Goal: Information Seeking & Learning: Compare options

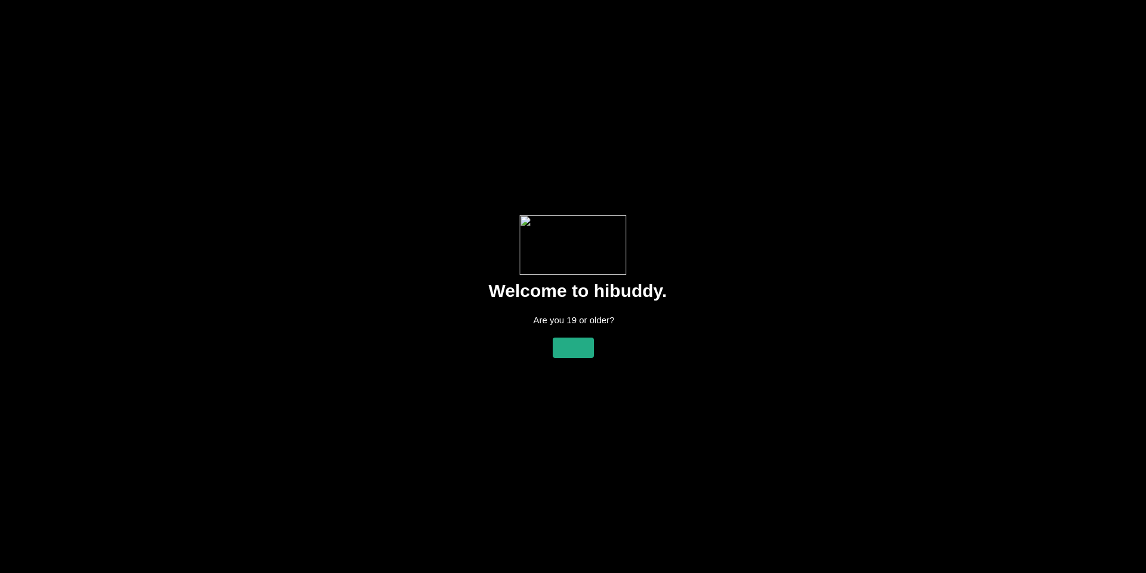
click at [567, 341] on flt-glass-pane at bounding box center [573, 286] width 1146 height 573
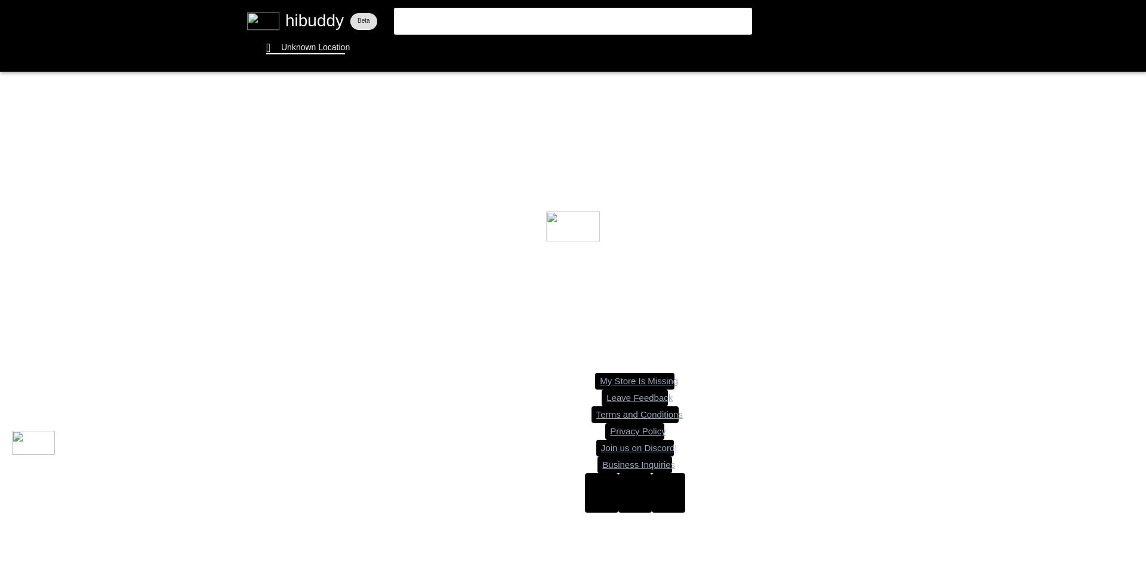
click at [306, 47] on flt-glass-pane at bounding box center [573, 286] width 1146 height 573
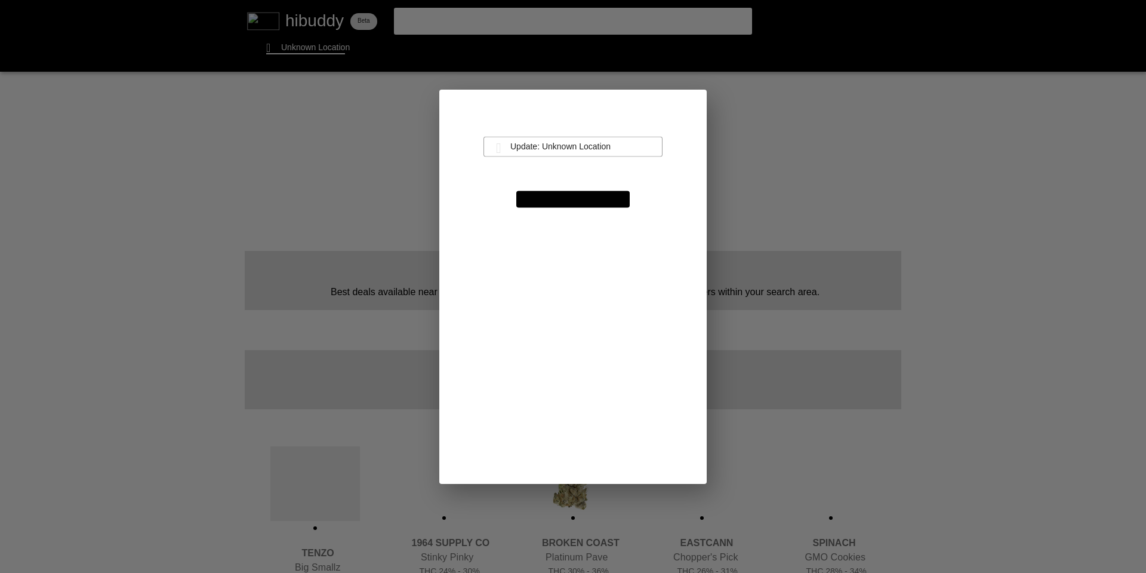
click at [566, 151] on flt-glass-pane at bounding box center [573, 286] width 1146 height 573
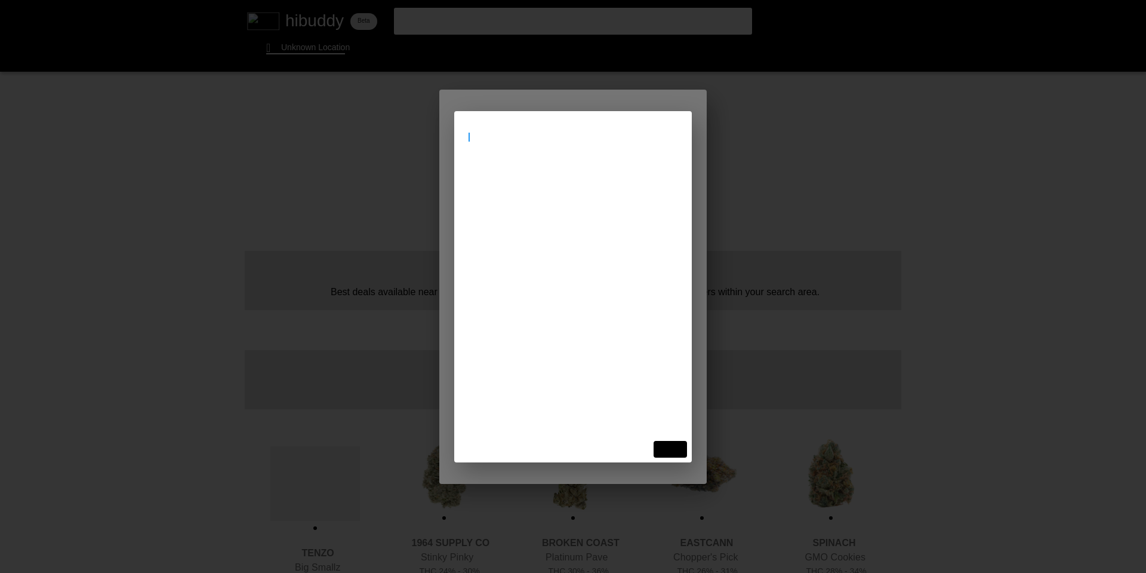
click at [526, 134] on input at bounding box center [573, 136] width 209 height 11
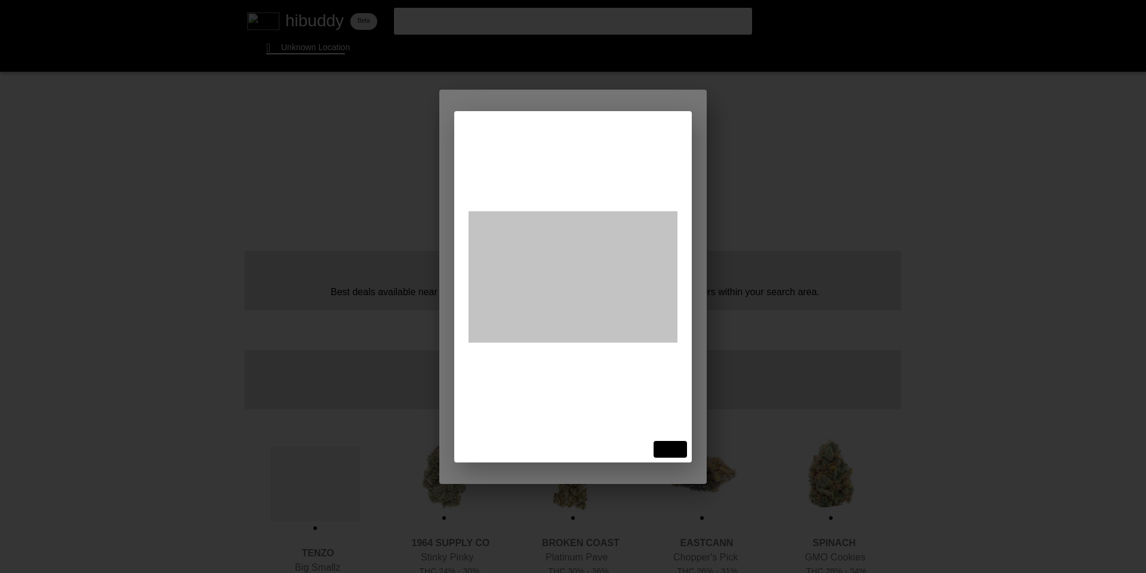
type input "[STREET_ADDRESS]"
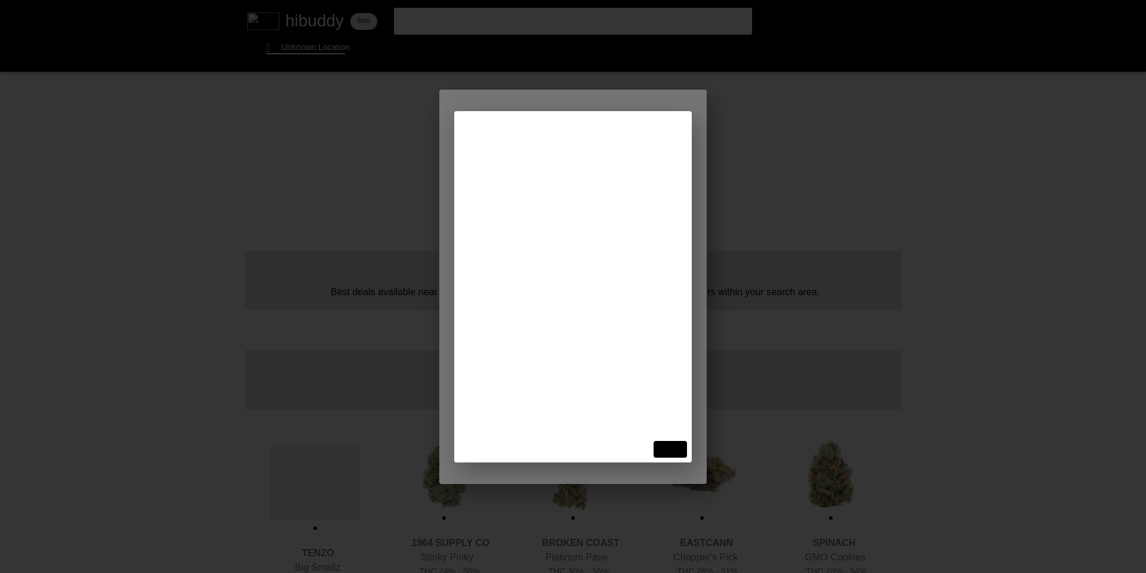
click at [533, 187] on flt-glass-pane at bounding box center [573, 286] width 1146 height 573
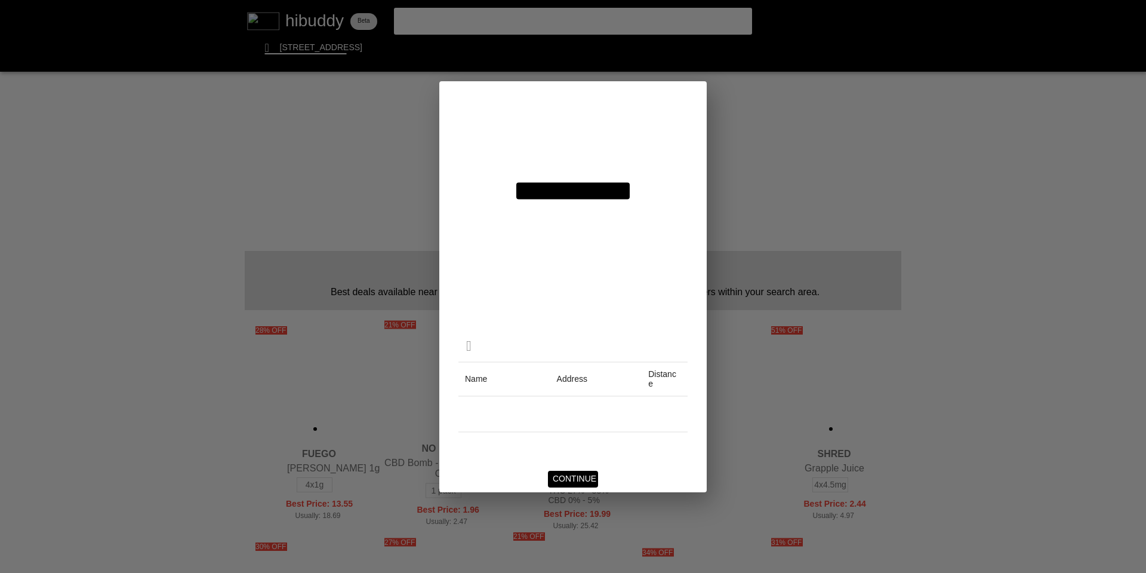
click at [586, 478] on flt-glass-pane at bounding box center [573, 286] width 1146 height 573
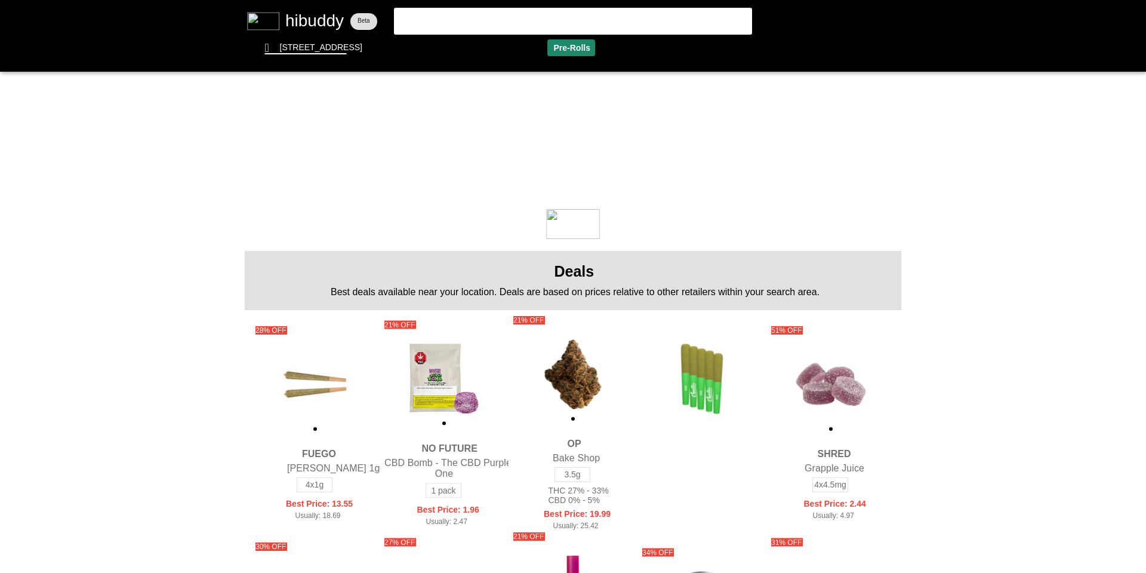
click at [576, 47] on flt-glass-pane at bounding box center [573, 286] width 1146 height 573
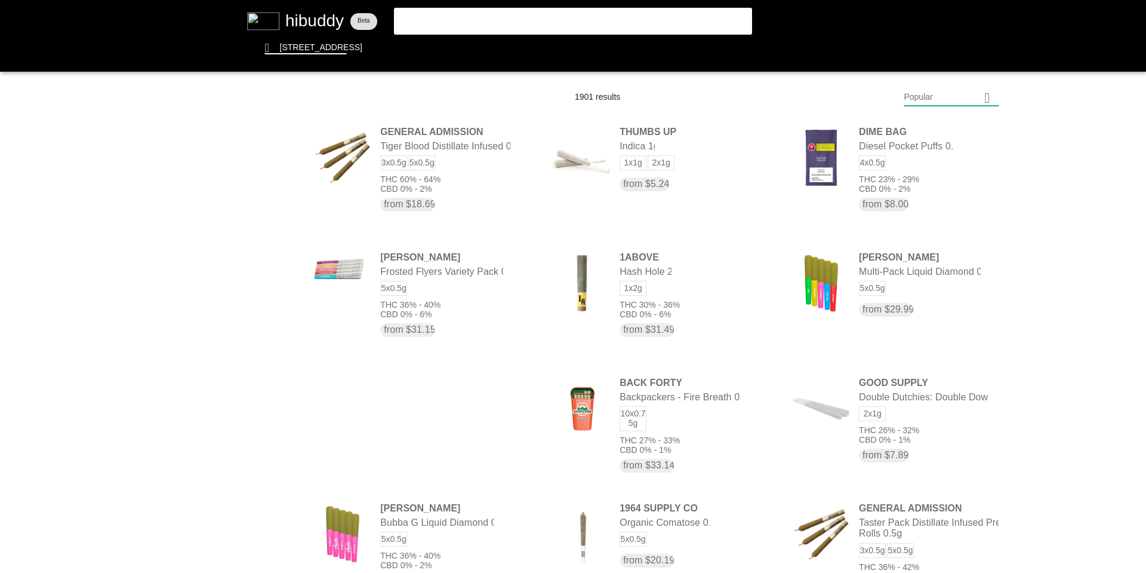
click at [990, 97] on flt-glass-pane at bounding box center [573, 286] width 1146 height 573
click at [926, 412] on flt-glass-pane at bounding box center [573, 286] width 1146 height 573
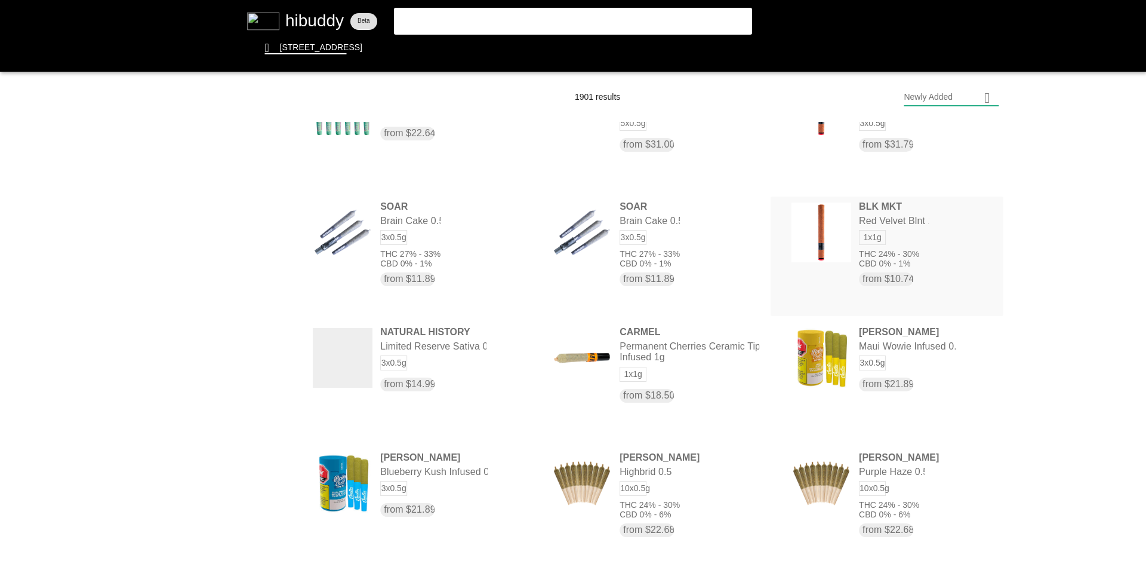
click at [864, 239] on flt-glass-pane at bounding box center [573, 286] width 1146 height 573
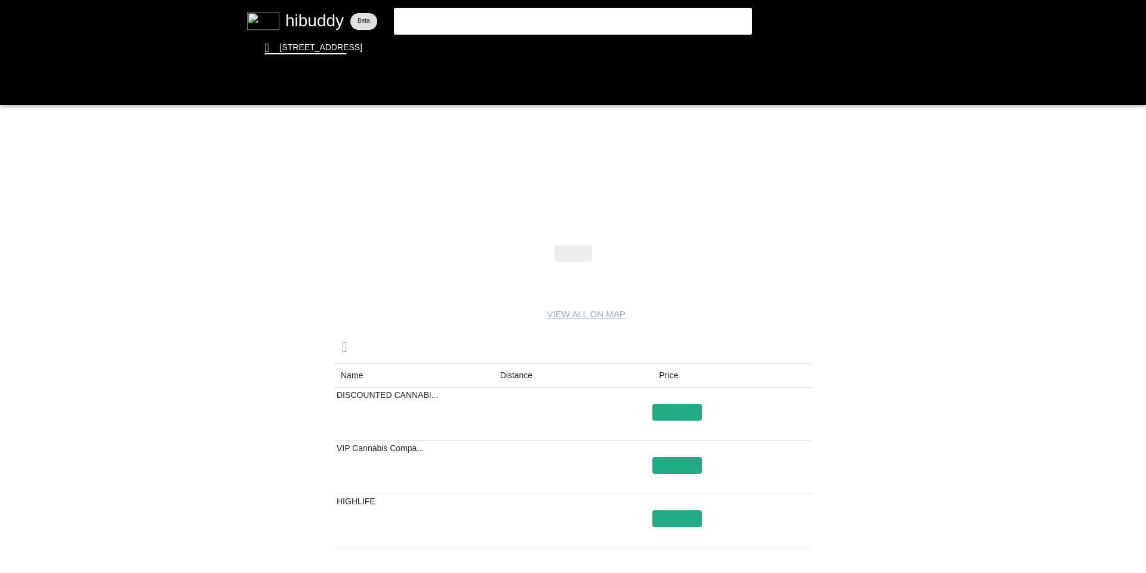
click at [12, 88] on flt-glass-pane at bounding box center [573, 286] width 1146 height 573
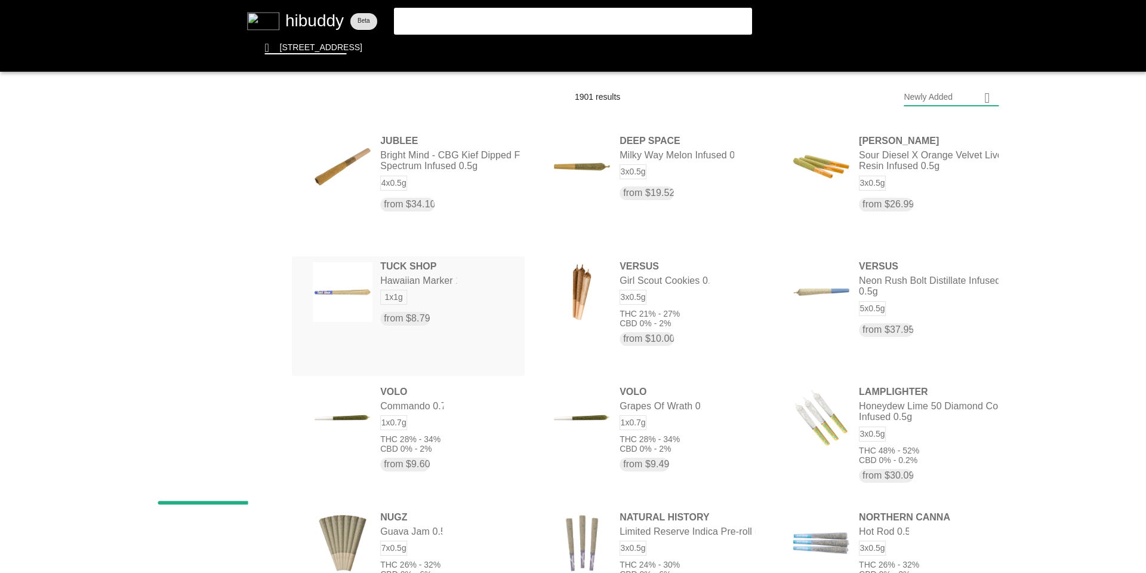
click at [439, 313] on flt-glass-pane at bounding box center [573, 286] width 1146 height 573
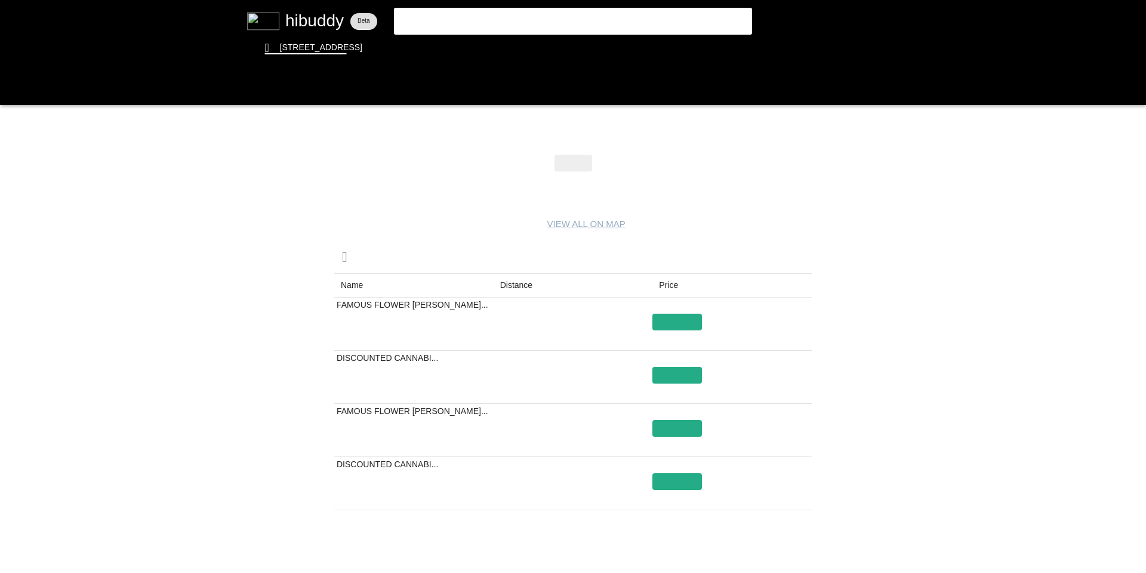
click at [517, 285] on flt-glass-pane at bounding box center [573, 286] width 1146 height 573
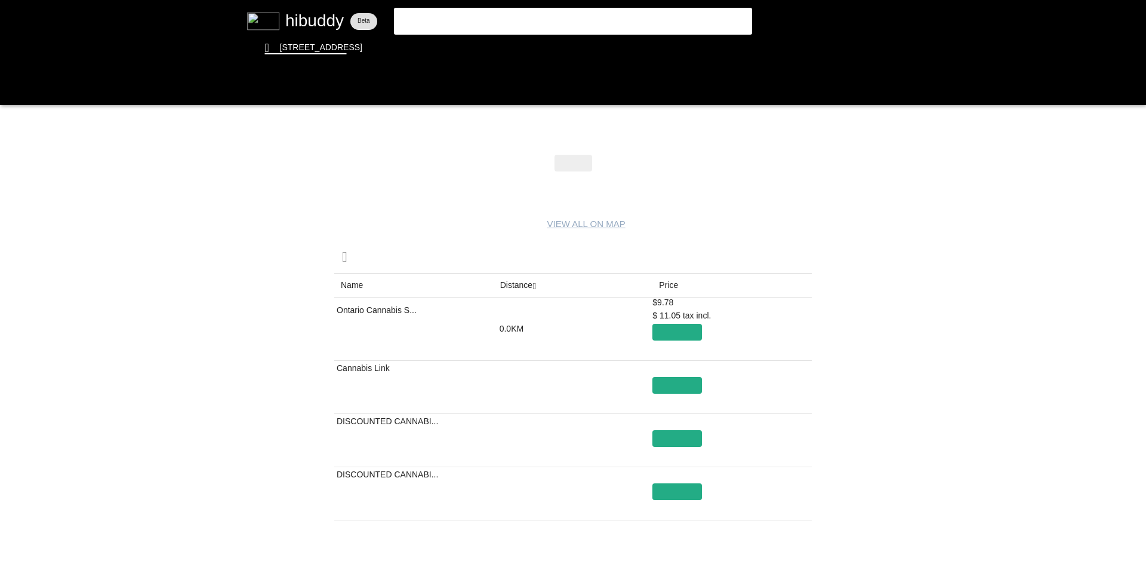
drag, startPoint x: 21, startPoint y: 88, endPoint x: 17, endPoint y: 94, distance: 6.5
click at [21, 88] on flt-glass-pane at bounding box center [573, 286] width 1146 height 573
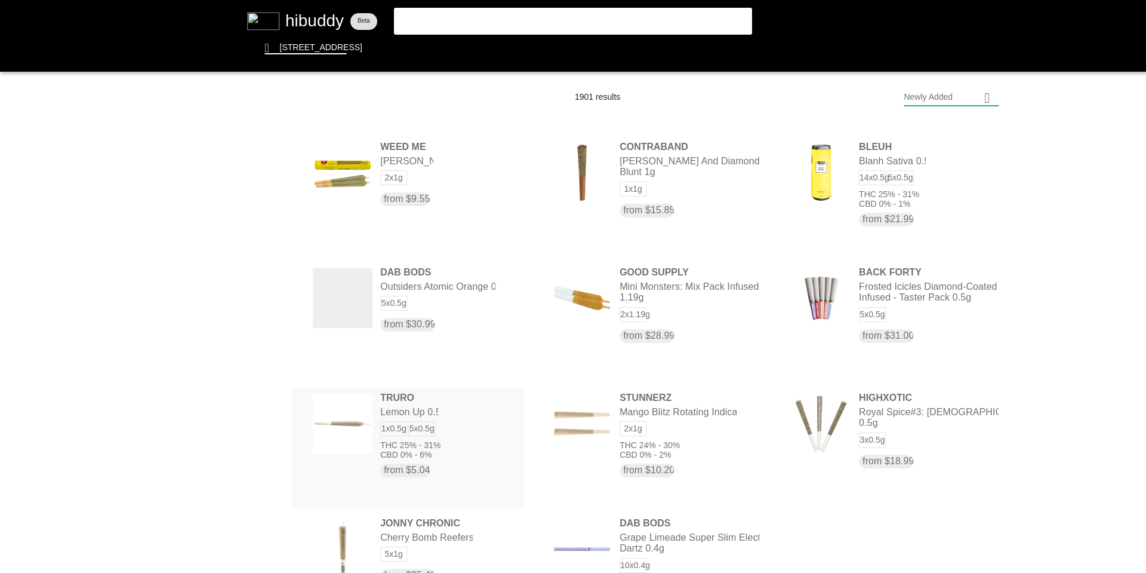
click at [417, 417] on flt-glass-pane at bounding box center [573, 286] width 1146 height 573
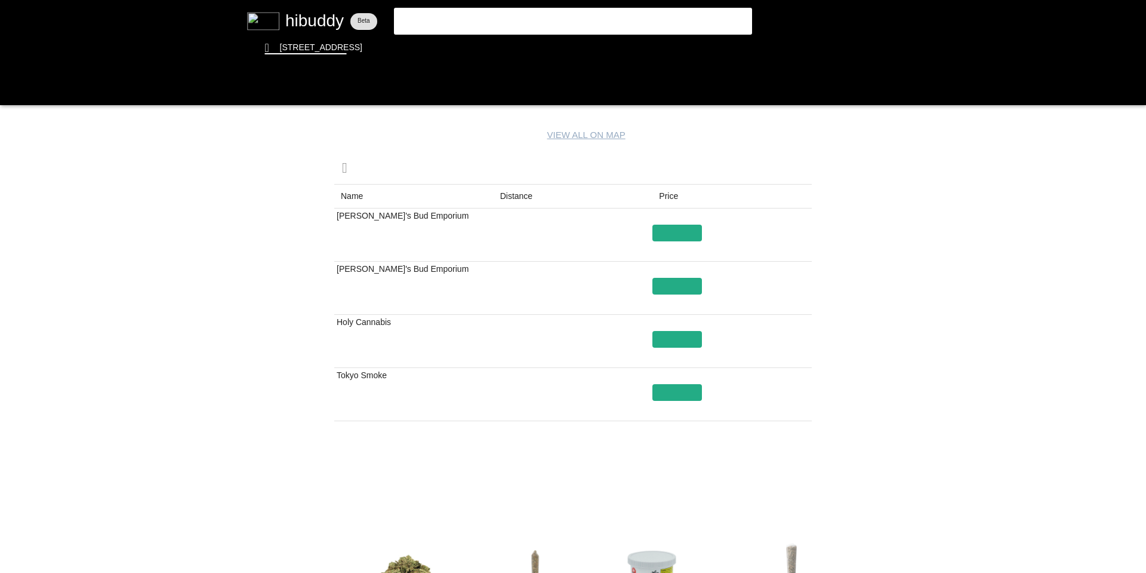
click at [523, 193] on flt-glass-pane at bounding box center [573, 286] width 1146 height 573
click at [12, 92] on flt-glass-pane at bounding box center [573, 286] width 1146 height 573
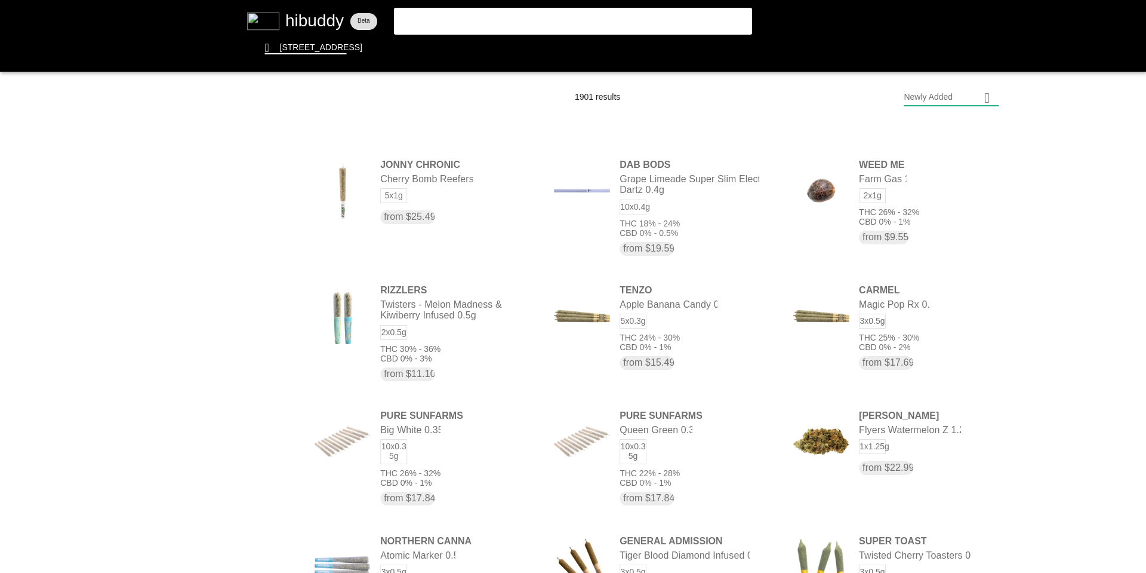
click at [975, 103] on flt-glass-pane at bounding box center [573, 286] width 1146 height 573
click at [965, 130] on flt-glass-pane at bounding box center [573, 286] width 1146 height 573
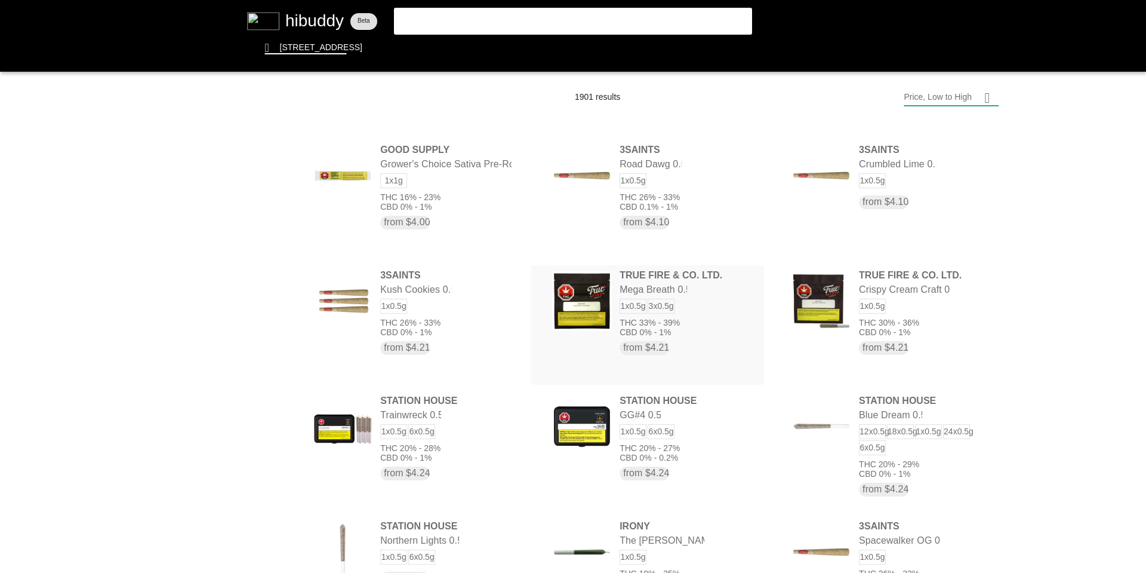
click at [678, 293] on flt-glass-pane at bounding box center [573, 286] width 1146 height 573
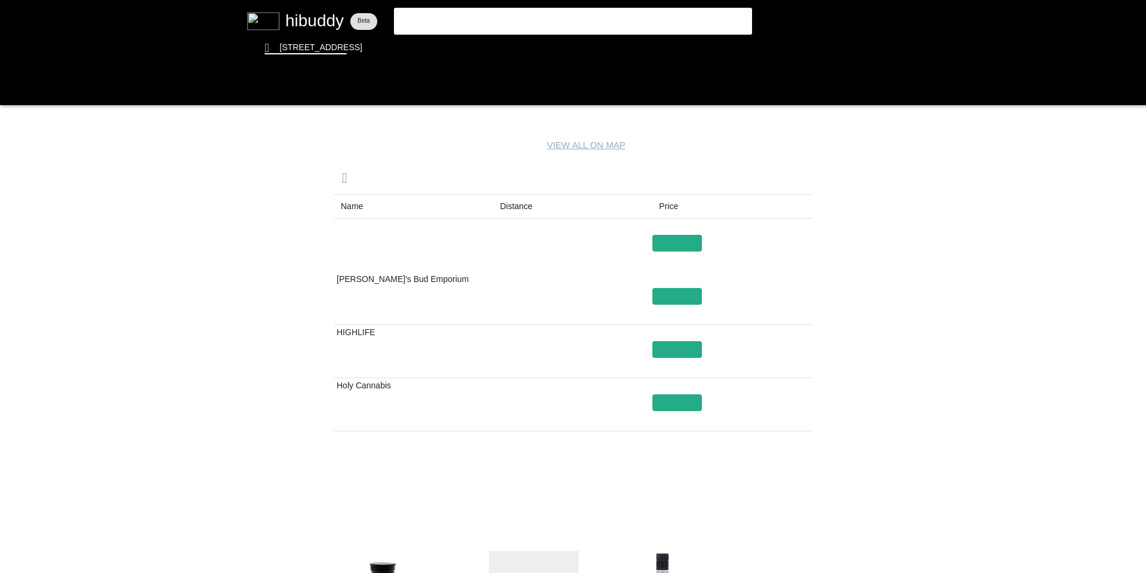
click at [519, 204] on flt-glass-pane at bounding box center [573, 286] width 1146 height 573
click at [20, 88] on flt-glass-pane at bounding box center [573, 286] width 1146 height 573
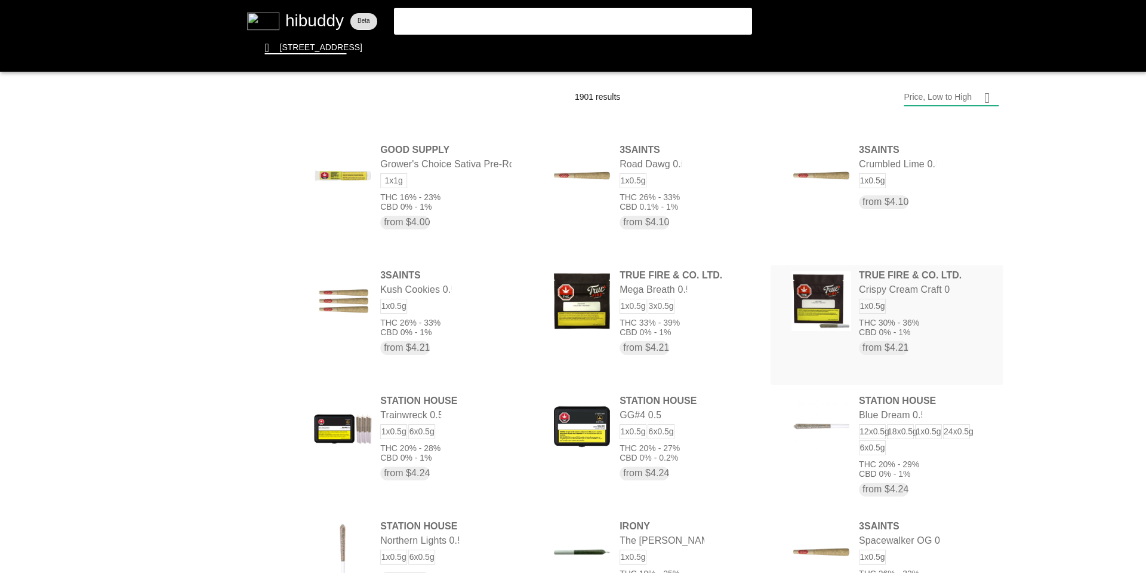
click at [904, 320] on flt-glass-pane at bounding box center [573, 286] width 1146 height 573
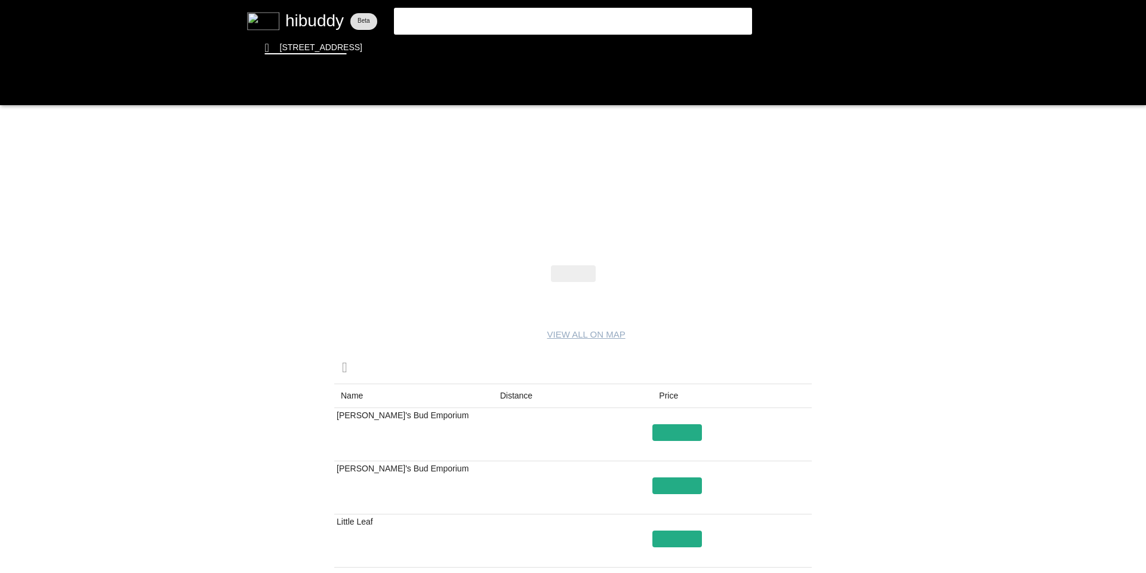
click at [520, 393] on flt-glass-pane at bounding box center [573, 286] width 1146 height 573
click at [23, 90] on flt-glass-pane at bounding box center [573, 286] width 1146 height 573
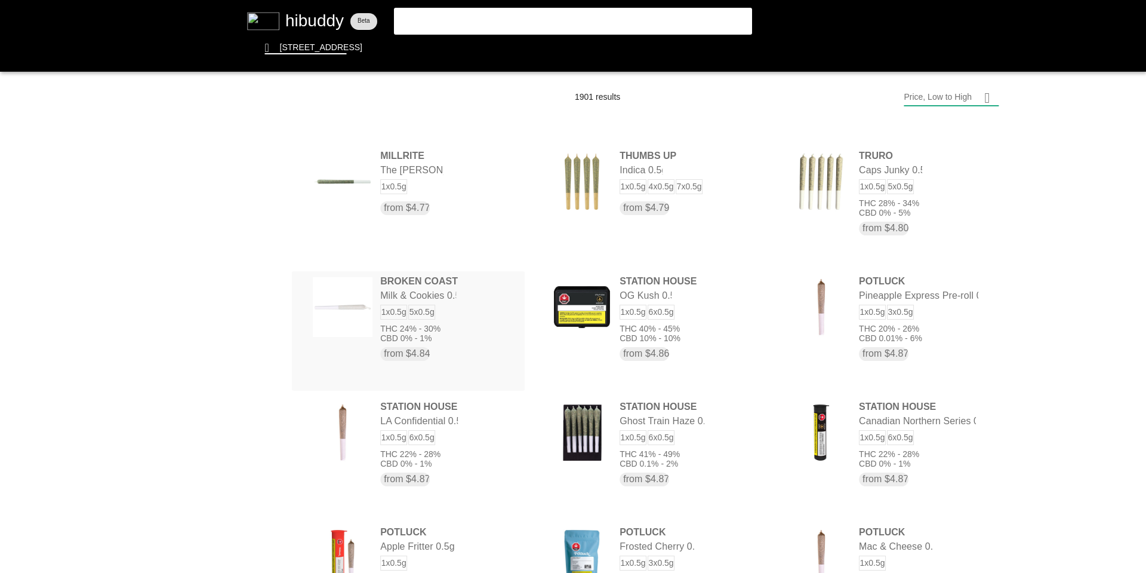
click at [457, 313] on flt-glass-pane at bounding box center [573, 286] width 1146 height 573
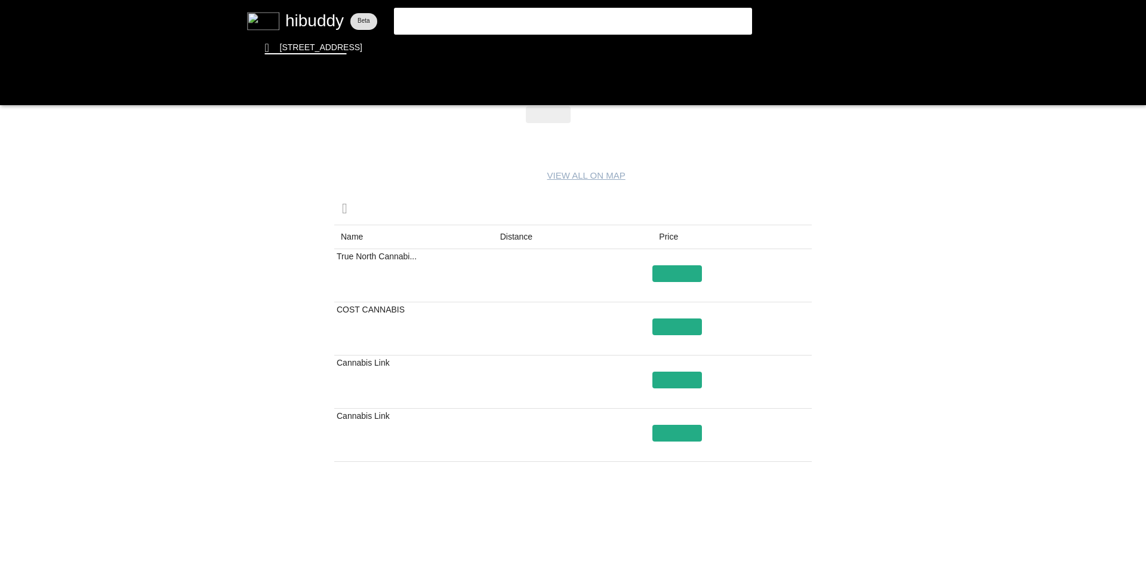
click at [22, 92] on flt-glass-pane at bounding box center [573, 286] width 1146 height 573
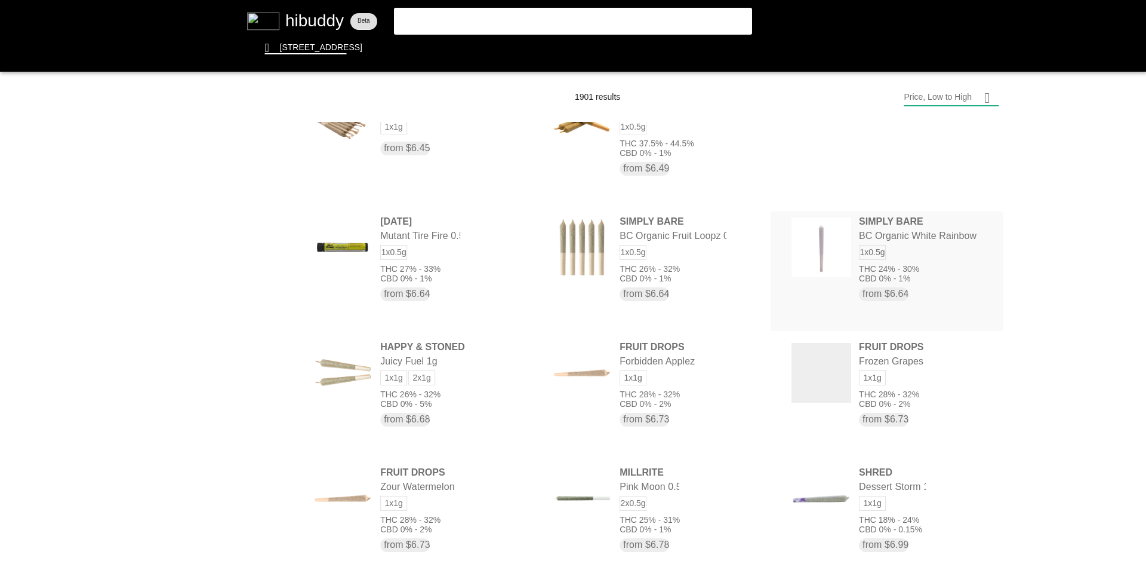
click at [876, 250] on flt-glass-pane at bounding box center [573, 286] width 1146 height 573
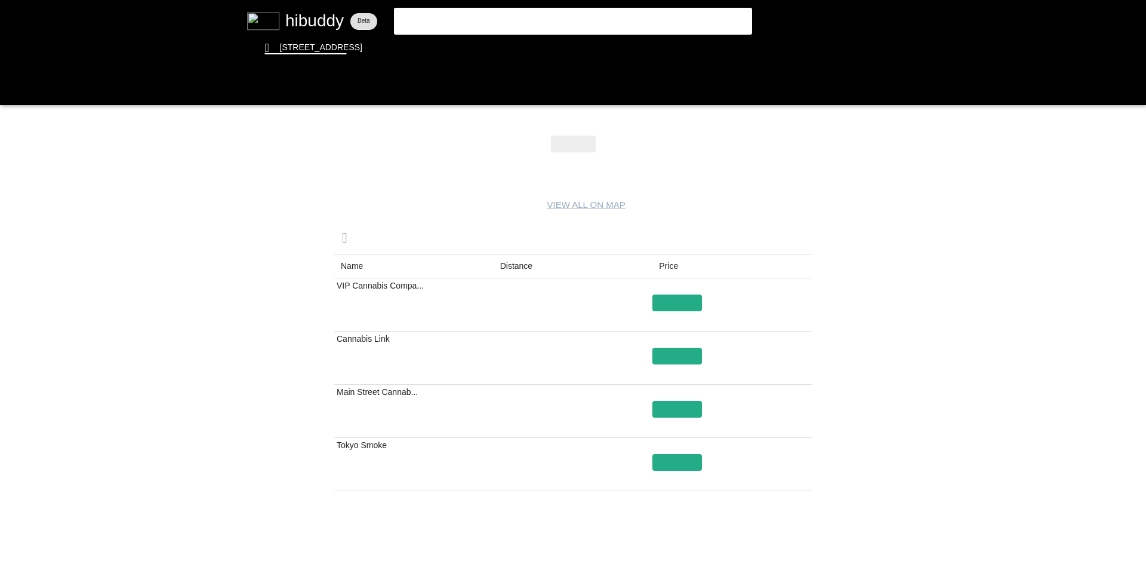
click at [510, 265] on flt-glass-pane at bounding box center [573, 286] width 1146 height 573
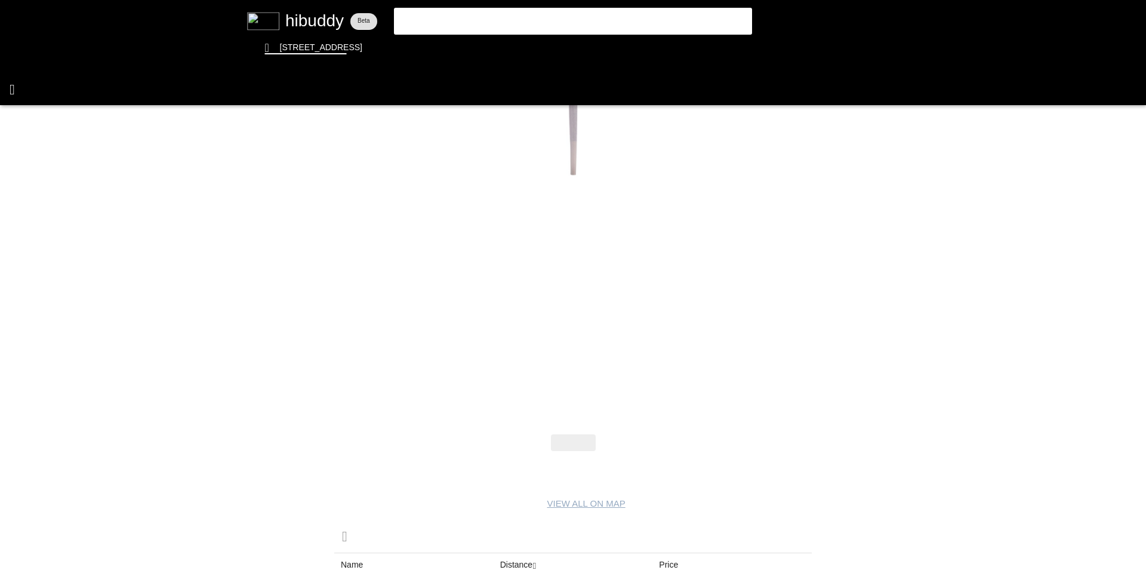
click at [13, 90] on flt-glass-pane at bounding box center [573, 286] width 1146 height 573
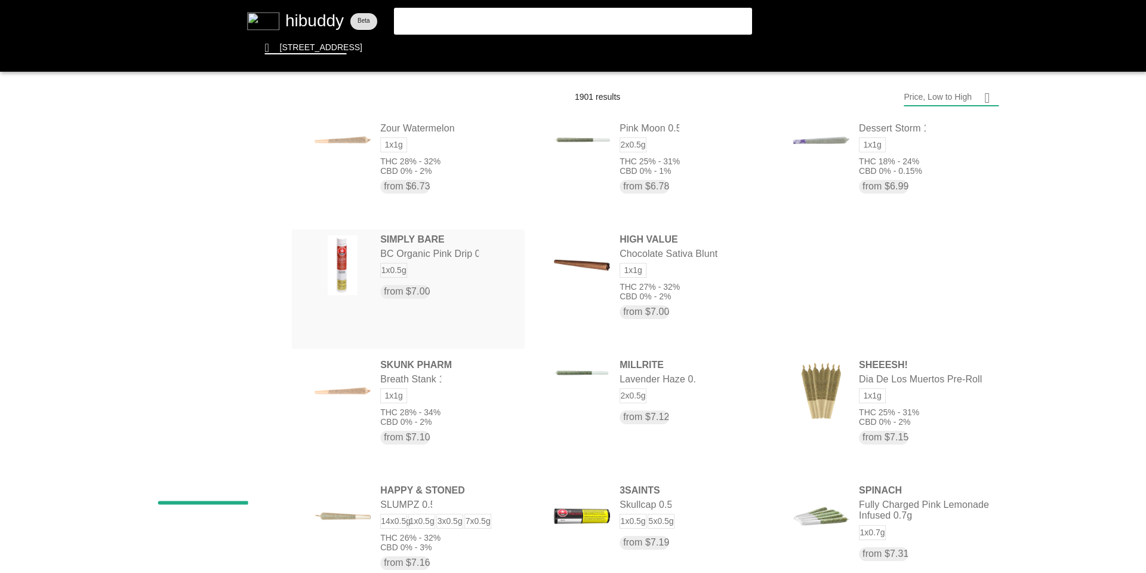
click at [445, 269] on flt-glass-pane at bounding box center [573, 286] width 1146 height 573
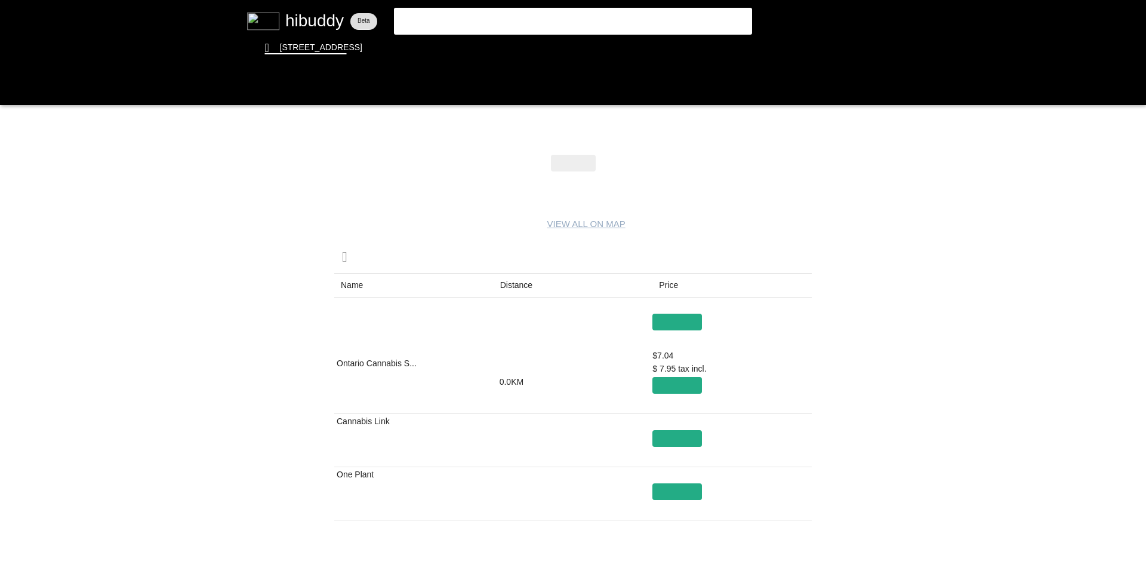
click at [516, 283] on flt-glass-pane at bounding box center [573, 286] width 1146 height 573
click at [510, 290] on flt-glass-pane at bounding box center [573, 286] width 1146 height 573
click at [13, 84] on flt-glass-pane at bounding box center [573, 286] width 1146 height 573
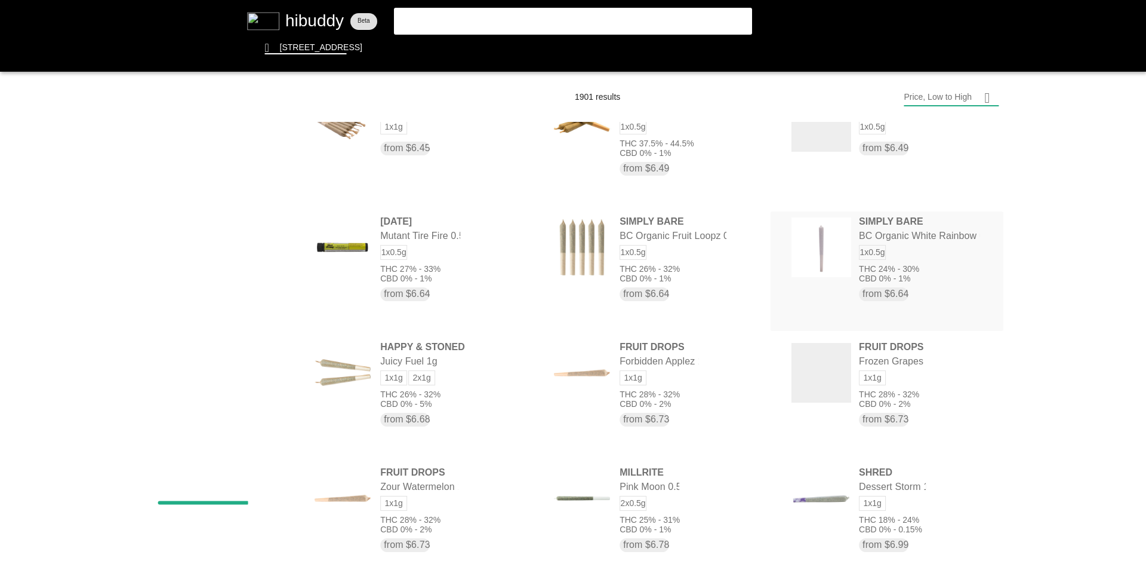
click at [911, 296] on flt-glass-pane at bounding box center [573, 286] width 1146 height 573
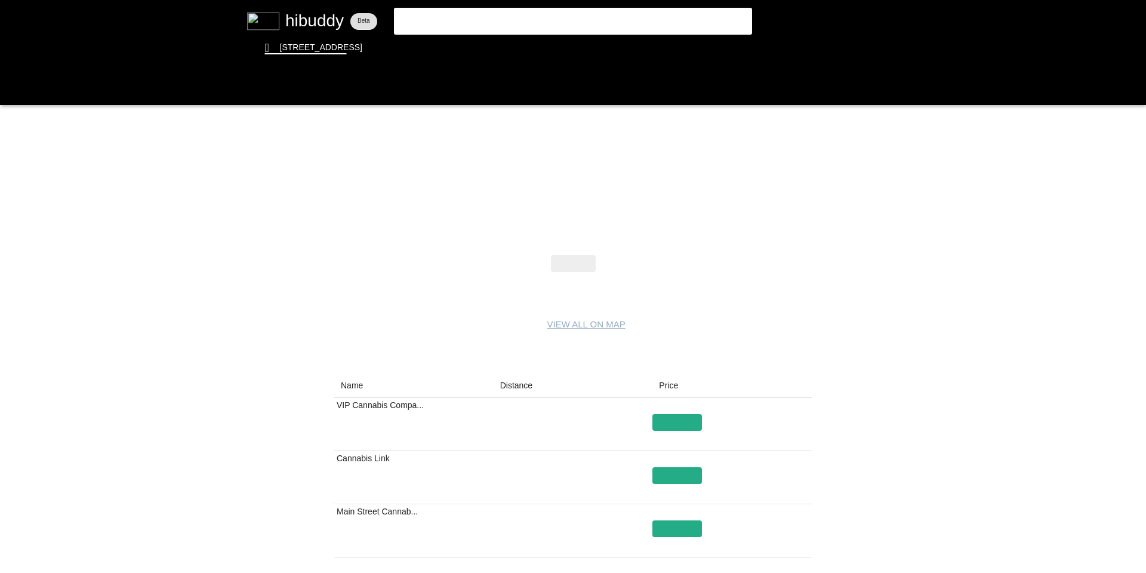
click at [513, 383] on flt-glass-pane at bounding box center [573, 286] width 1146 height 573
click at [13, 98] on flt-glass-pane at bounding box center [573, 286] width 1146 height 573
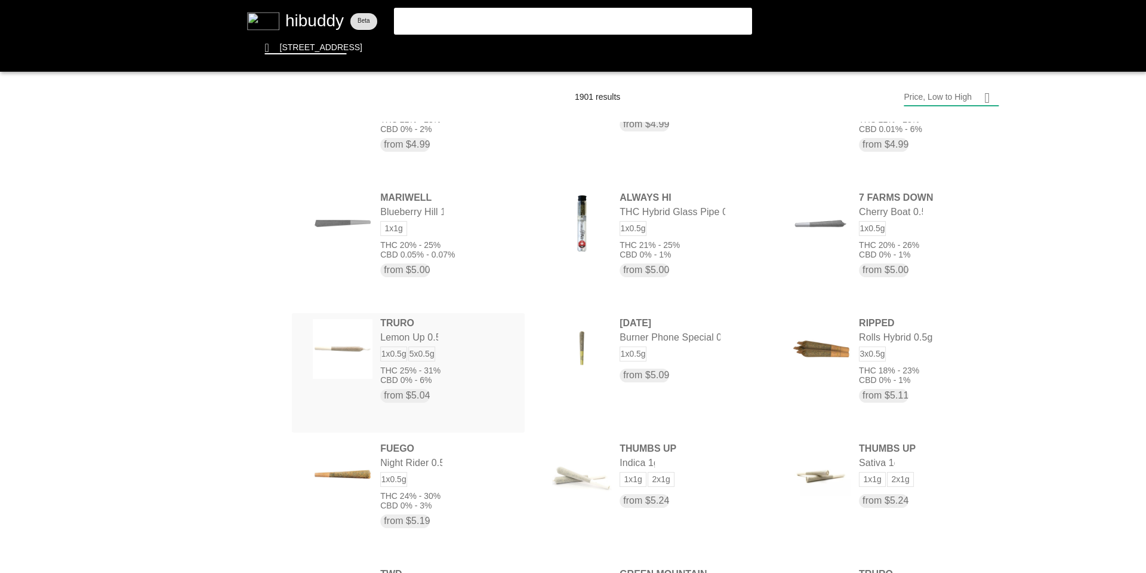
click at [461, 382] on flt-glass-pane at bounding box center [573, 286] width 1146 height 573
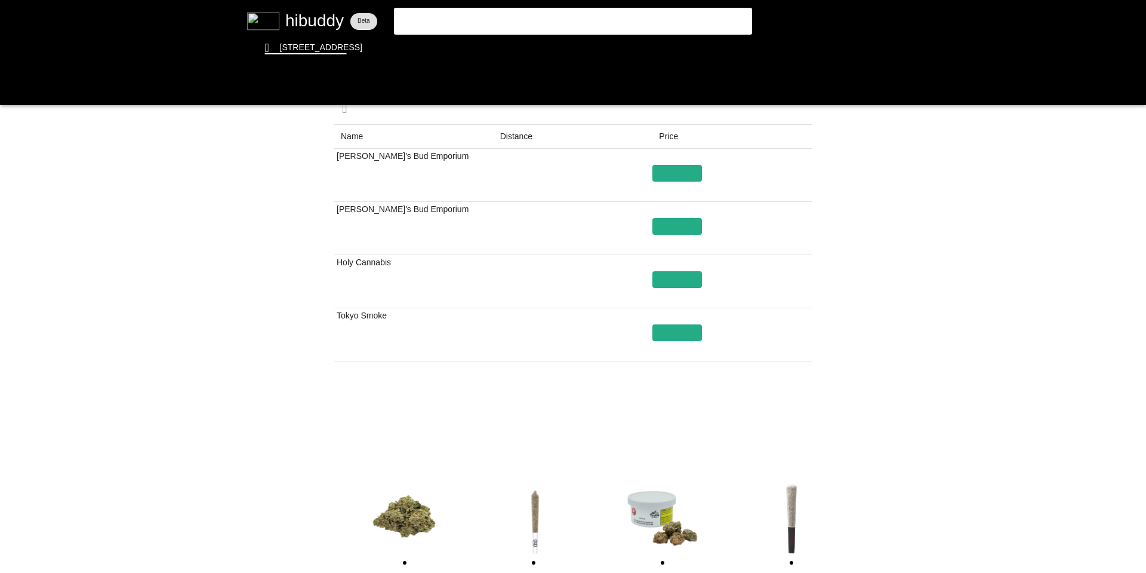
click at [518, 142] on flt-glass-pane at bounding box center [573, 286] width 1146 height 573
click at [20, 85] on flt-glass-pane at bounding box center [573, 286] width 1146 height 573
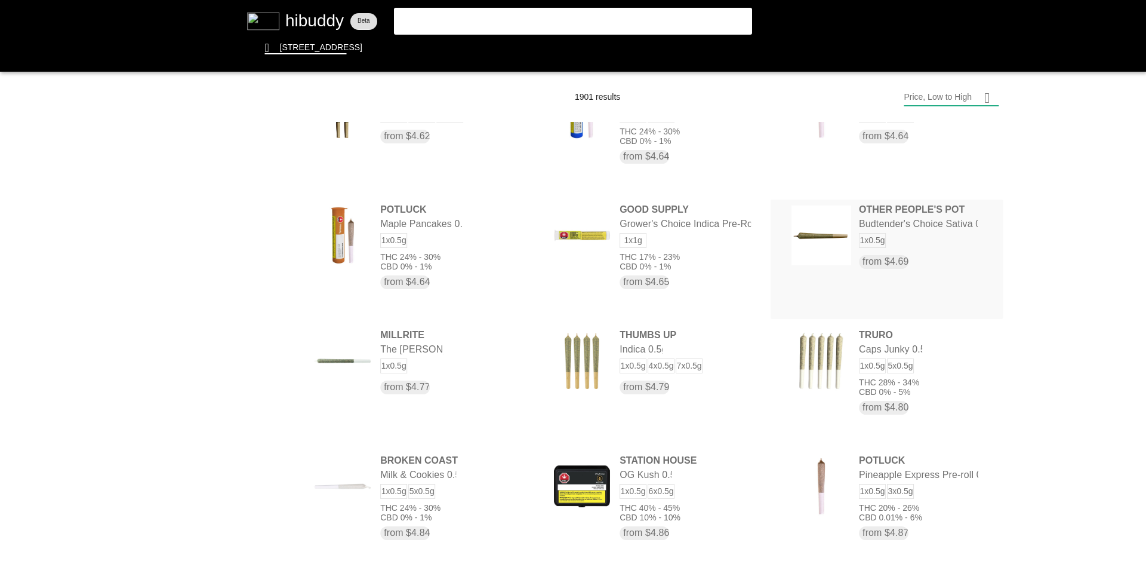
click at [857, 315] on flt-glass-pane at bounding box center [573, 286] width 1146 height 573
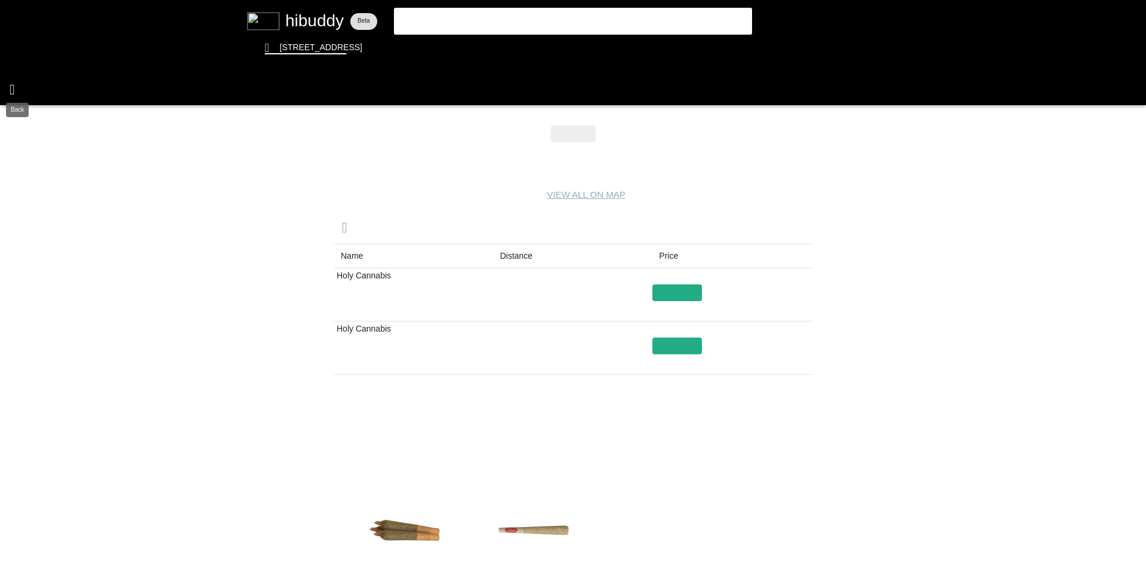
click at [21, 93] on flt-glass-pane at bounding box center [573, 286] width 1146 height 573
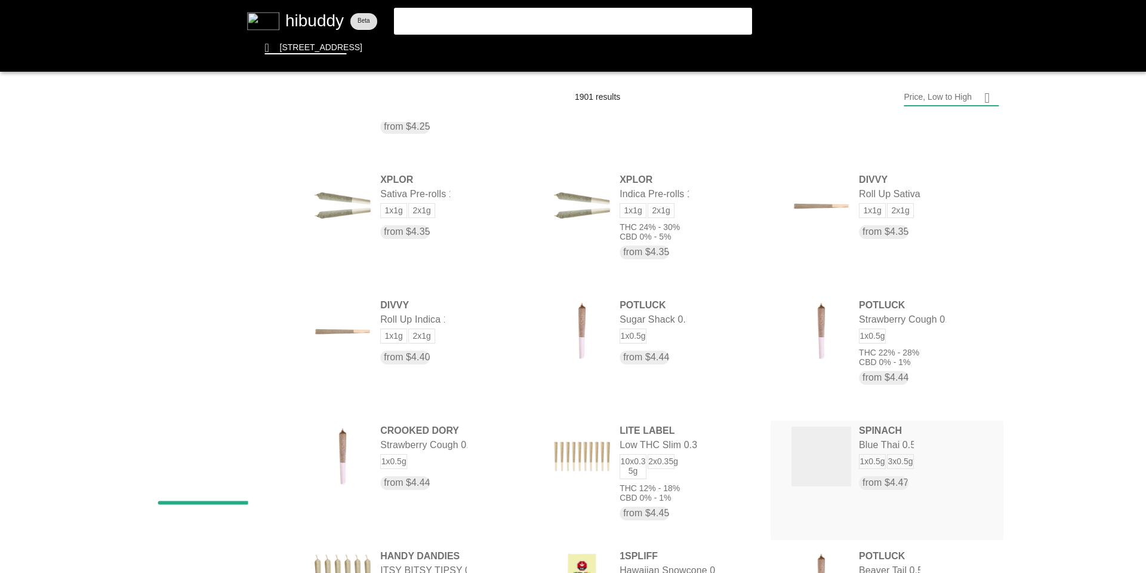
click at [878, 466] on flt-glass-pane at bounding box center [573, 286] width 1146 height 573
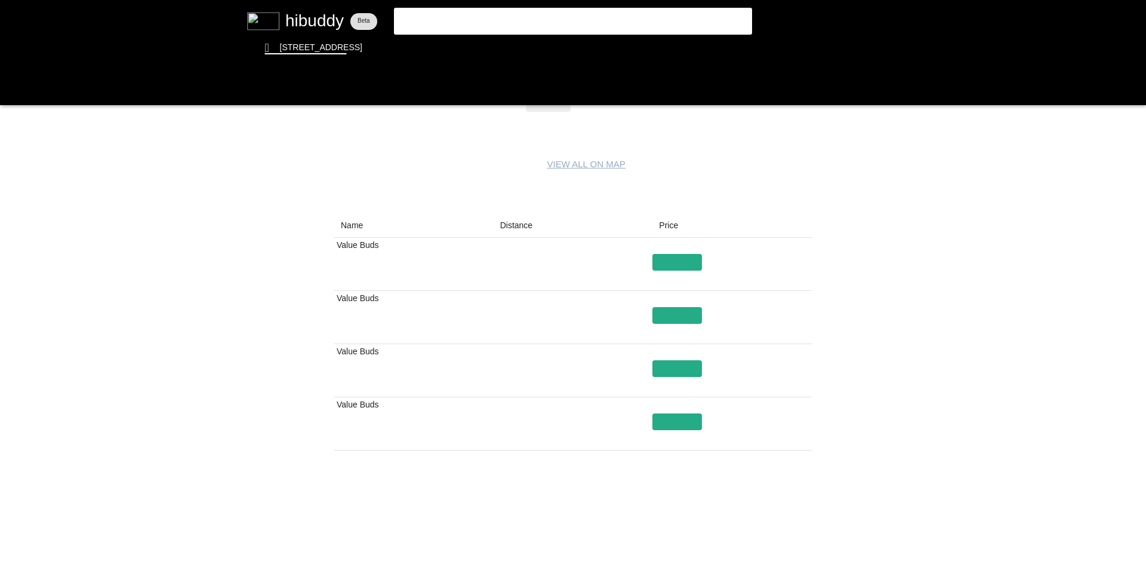
click at [521, 224] on flt-glass-pane at bounding box center [573, 286] width 1146 height 573
click at [28, 97] on flt-glass-pane at bounding box center [573, 286] width 1146 height 573
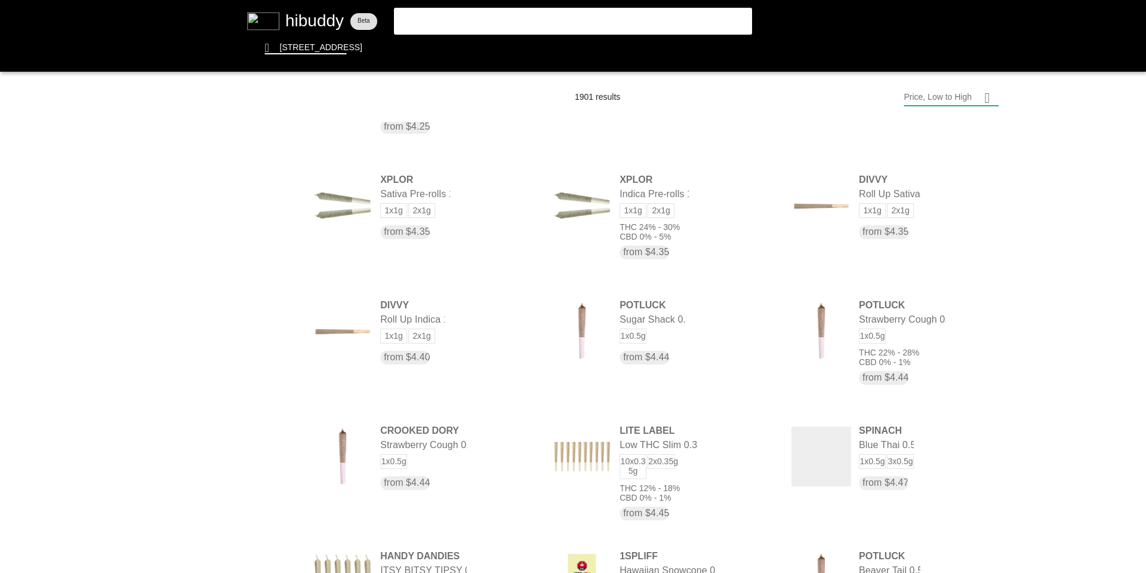
click at [1073, 266] on flt-glass-pane at bounding box center [573, 286] width 1146 height 573
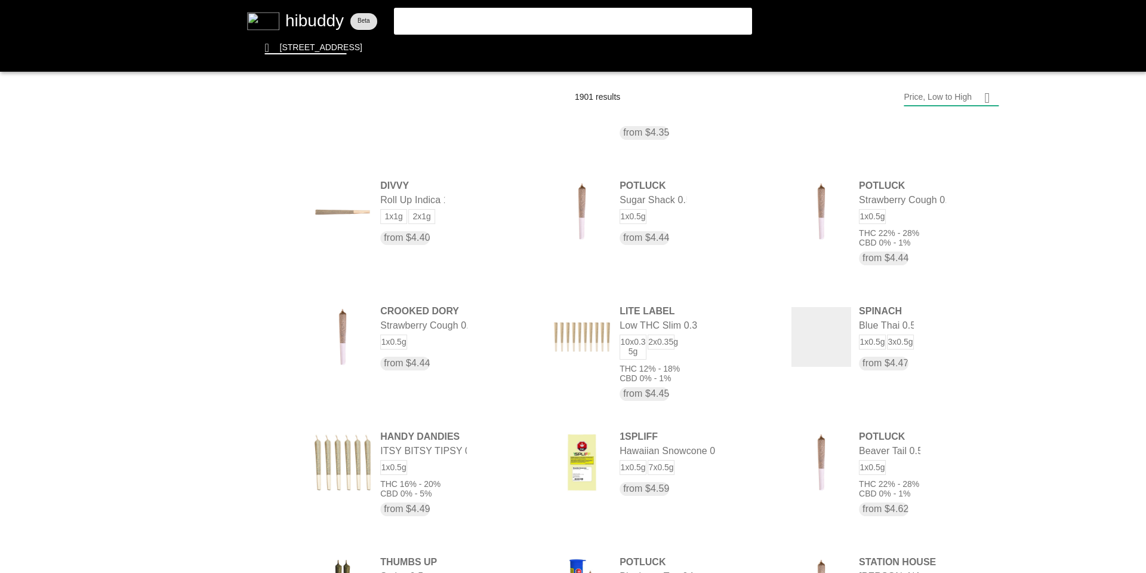
click at [1049, 341] on flt-glass-pane at bounding box center [573, 286] width 1146 height 573
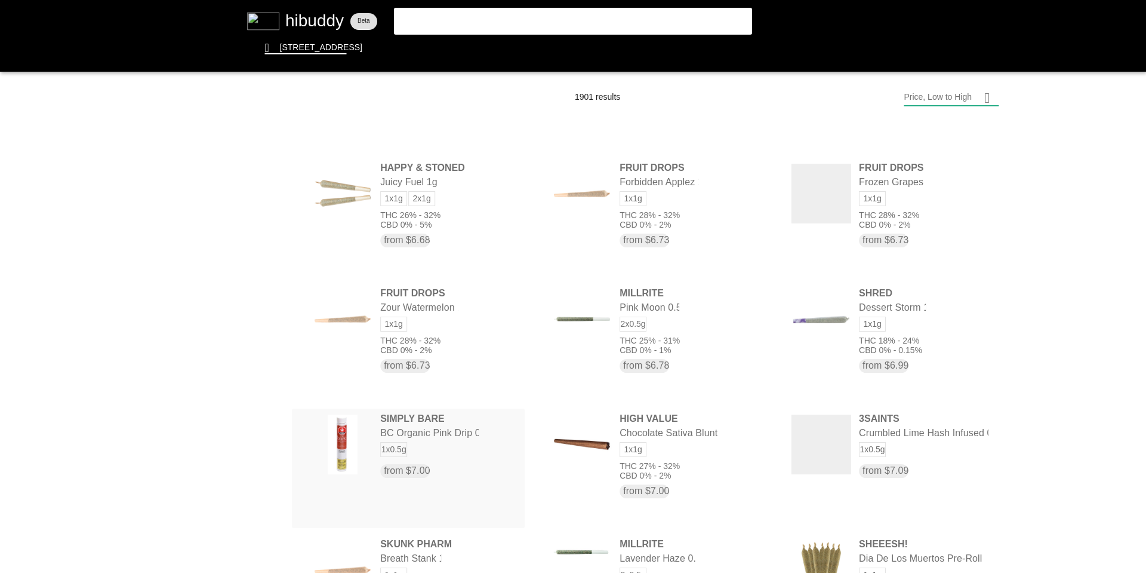
click at [402, 445] on flt-glass-pane at bounding box center [573, 286] width 1146 height 573
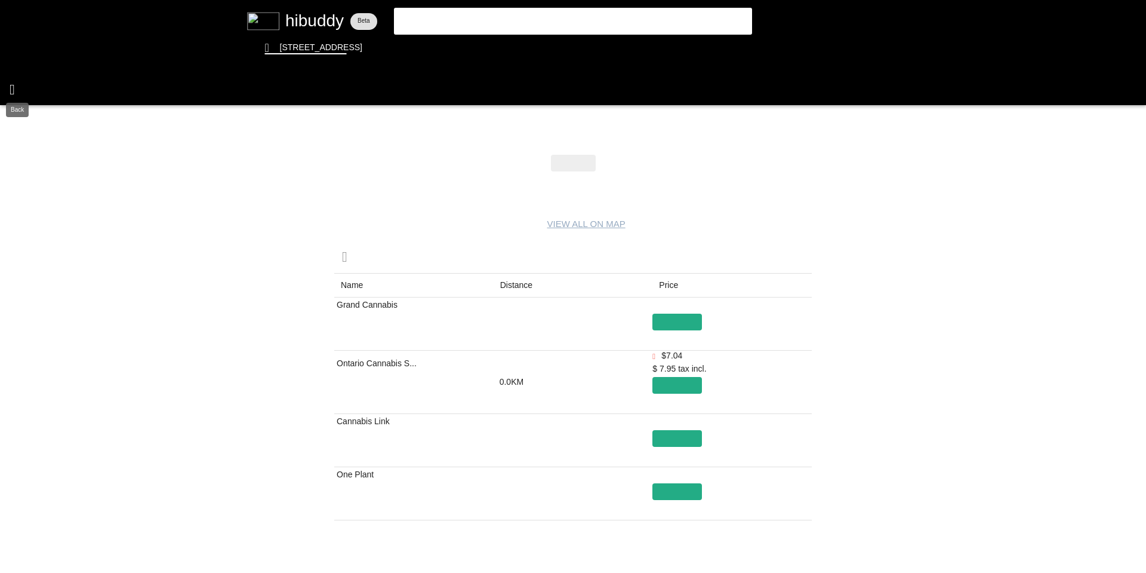
click at [19, 88] on flt-glass-pane at bounding box center [573, 286] width 1146 height 573
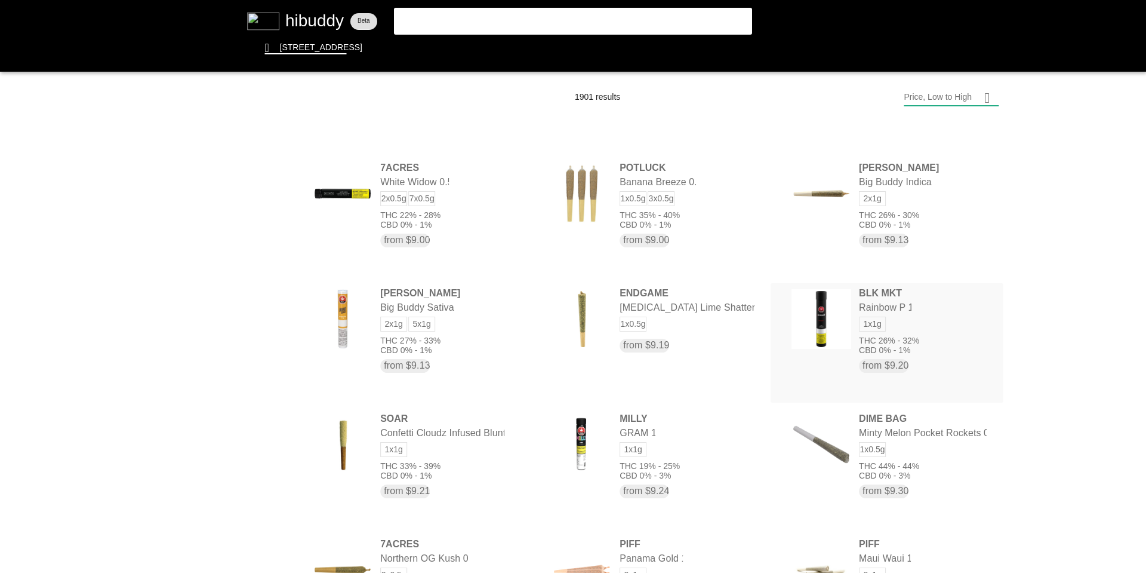
click at [891, 331] on flt-glass-pane at bounding box center [573, 286] width 1146 height 573
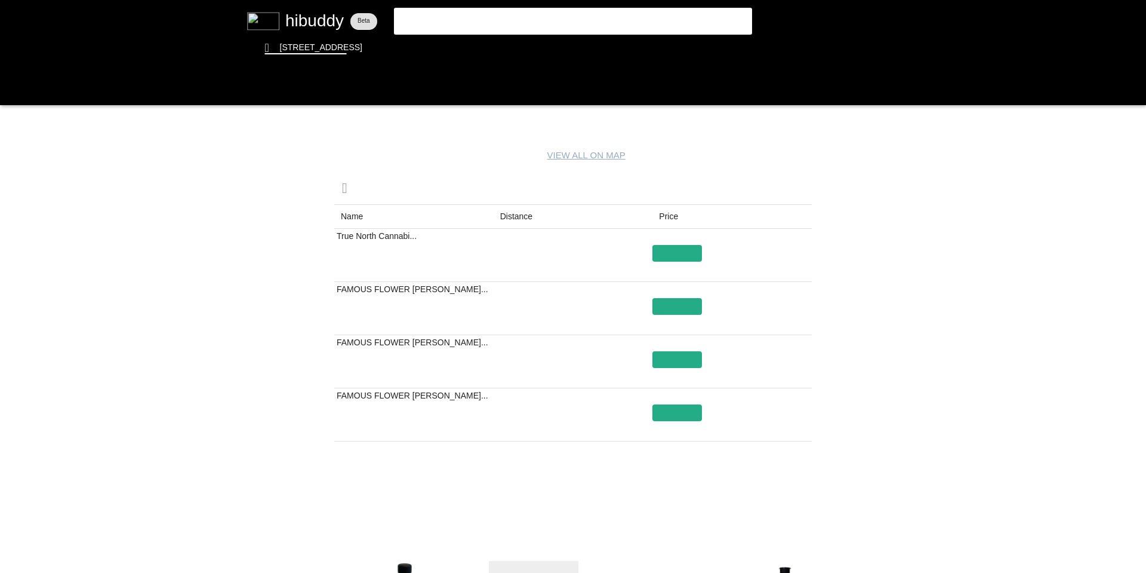
click at [521, 215] on flt-glass-pane at bounding box center [573, 286] width 1146 height 573
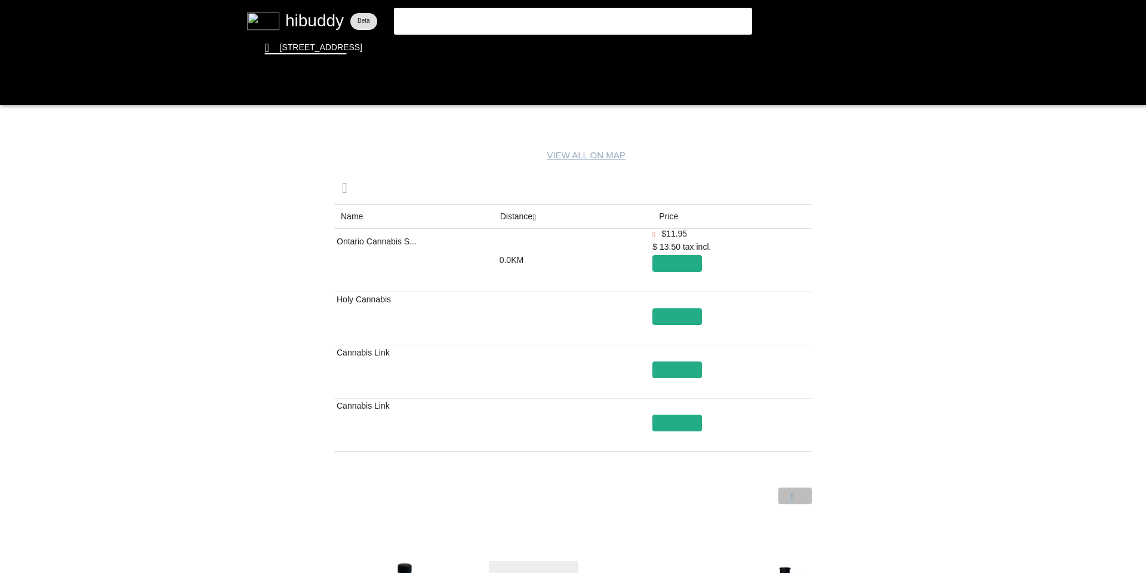
click at [796, 498] on flt-glass-pane at bounding box center [573, 286] width 1146 height 573
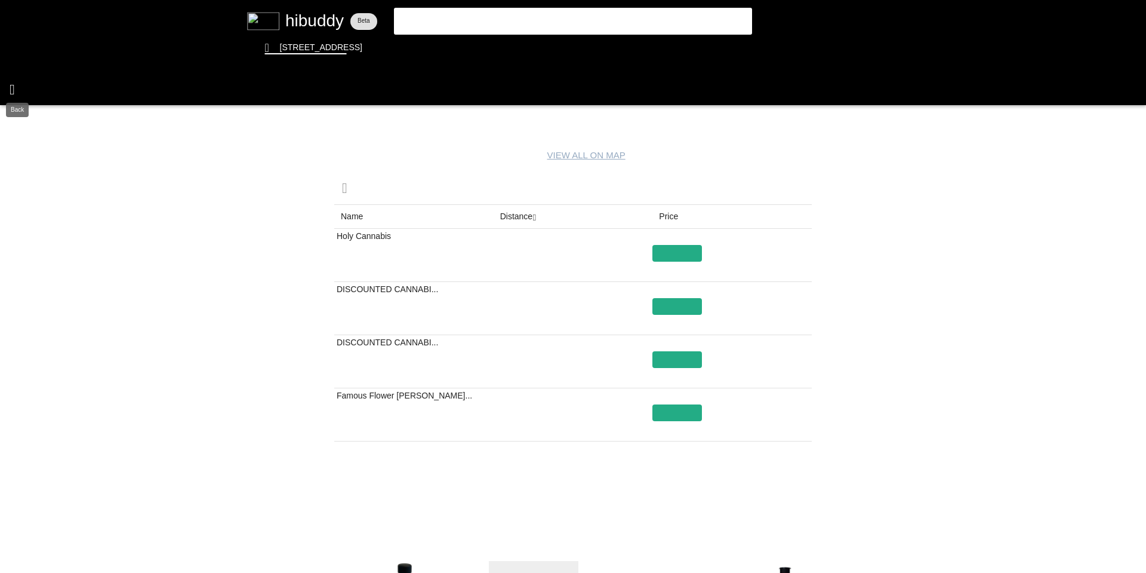
click at [17, 88] on flt-glass-pane at bounding box center [573, 286] width 1146 height 573
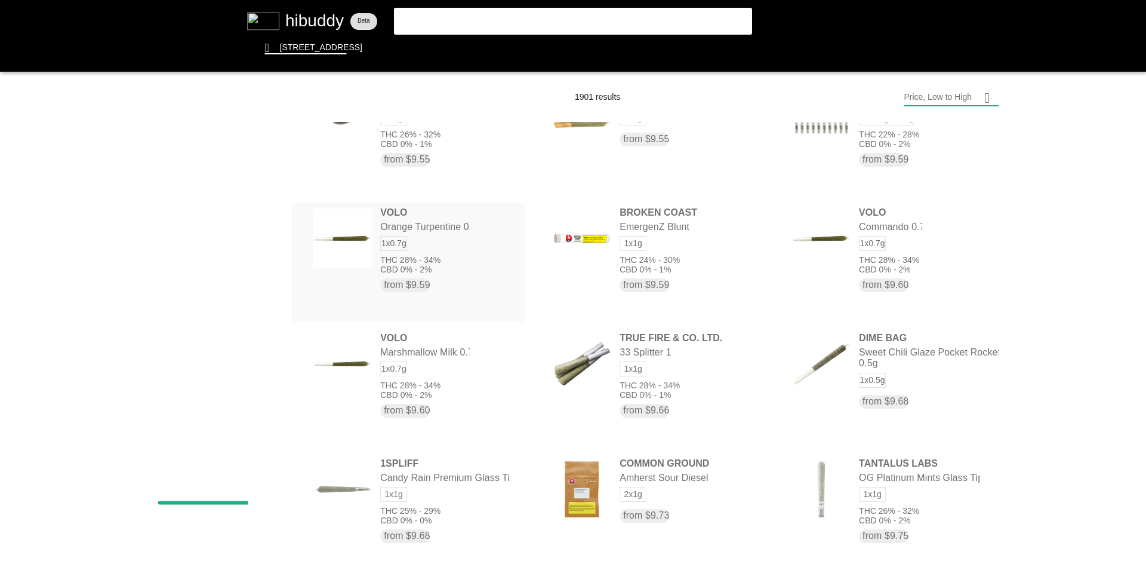
click at [454, 263] on flt-glass-pane at bounding box center [573, 286] width 1146 height 573
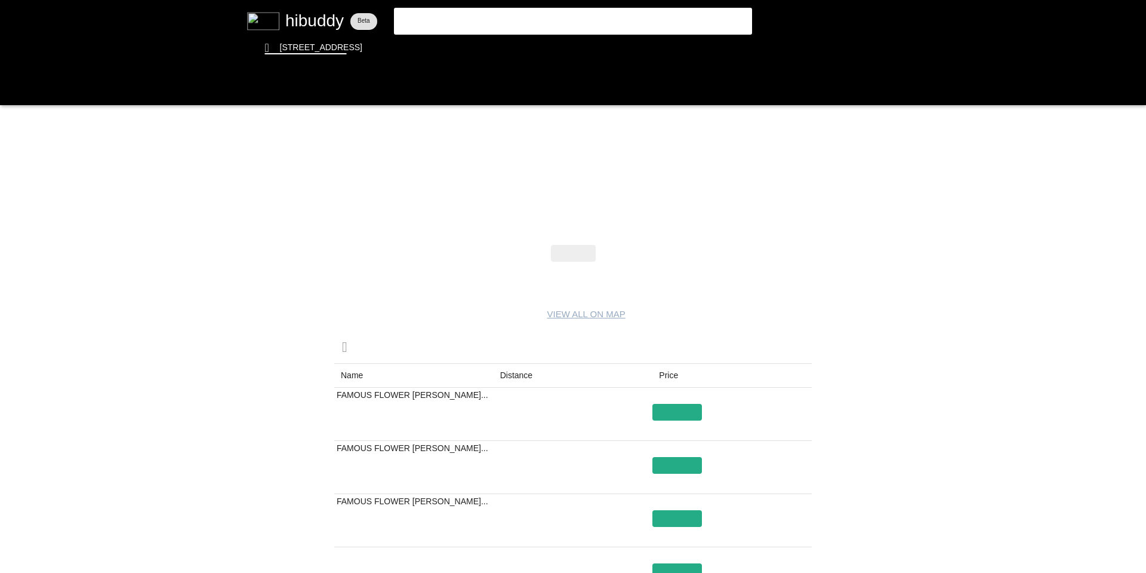
click at [512, 379] on flt-glass-pane at bounding box center [573, 286] width 1146 height 573
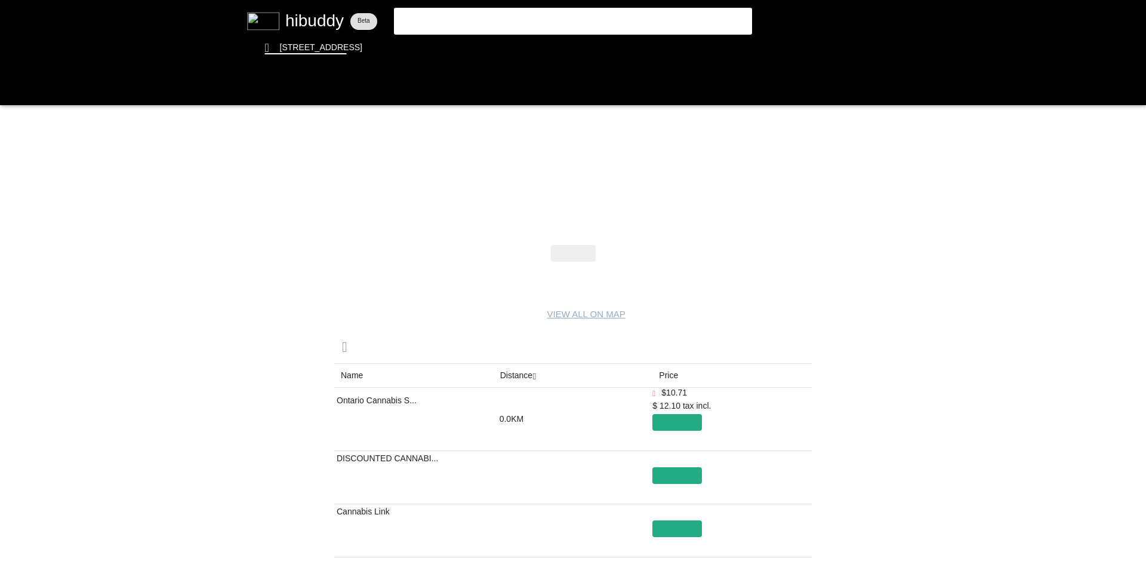
click at [11, 87] on flt-glass-pane at bounding box center [573, 286] width 1146 height 573
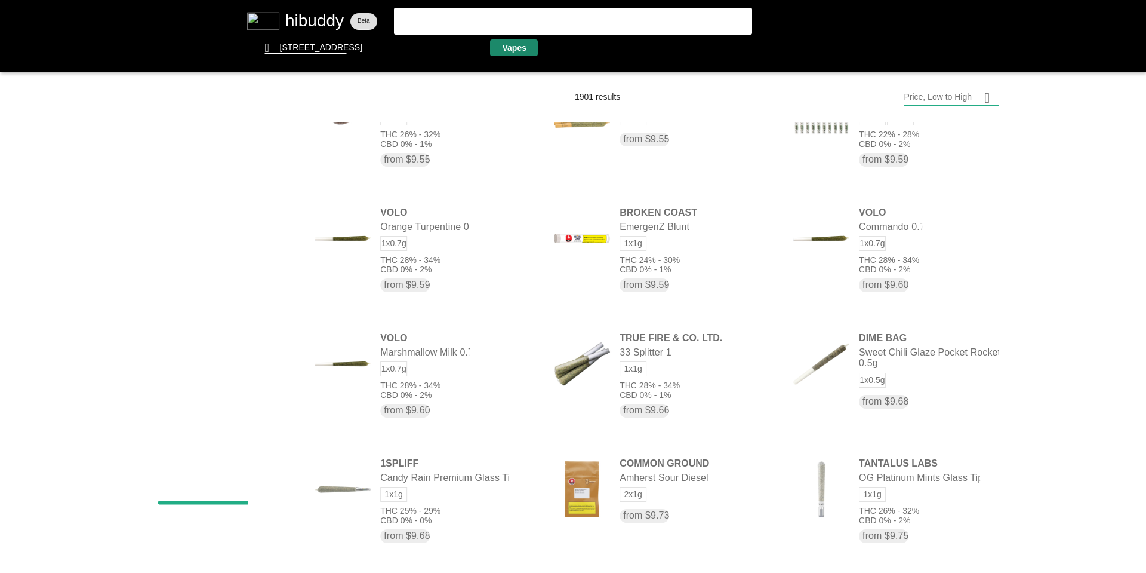
click at [504, 42] on flt-glass-pane at bounding box center [573, 286] width 1146 height 573
